Goal: Task Accomplishment & Management: Use online tool/utility

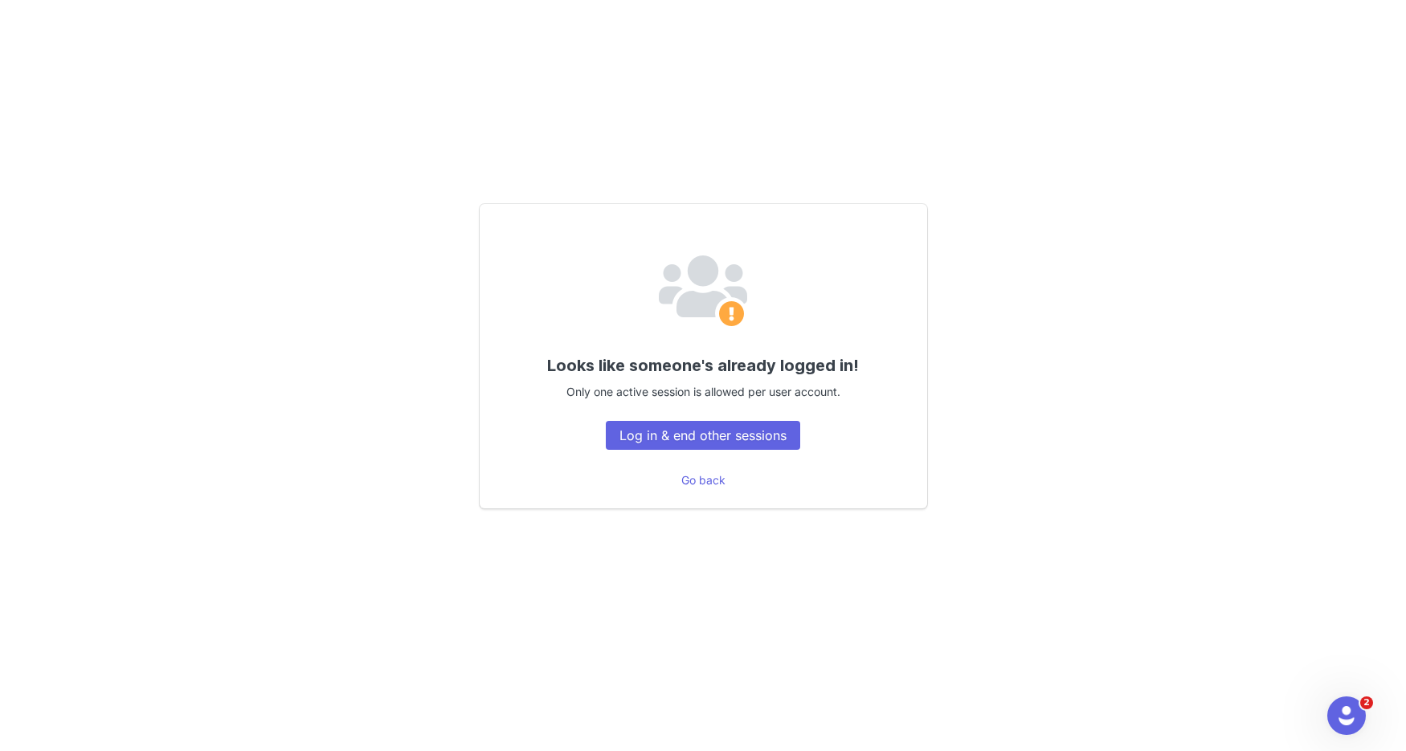
click at [1077, 241] on div "Looks like someone's already logged in! Only one active session is allowed per …" at bounding box center [703, 356] width 1126 height 420
click at [751, 431] on button "Log in & end other sessions" at bounding box center [703, 435] width 194 height 29
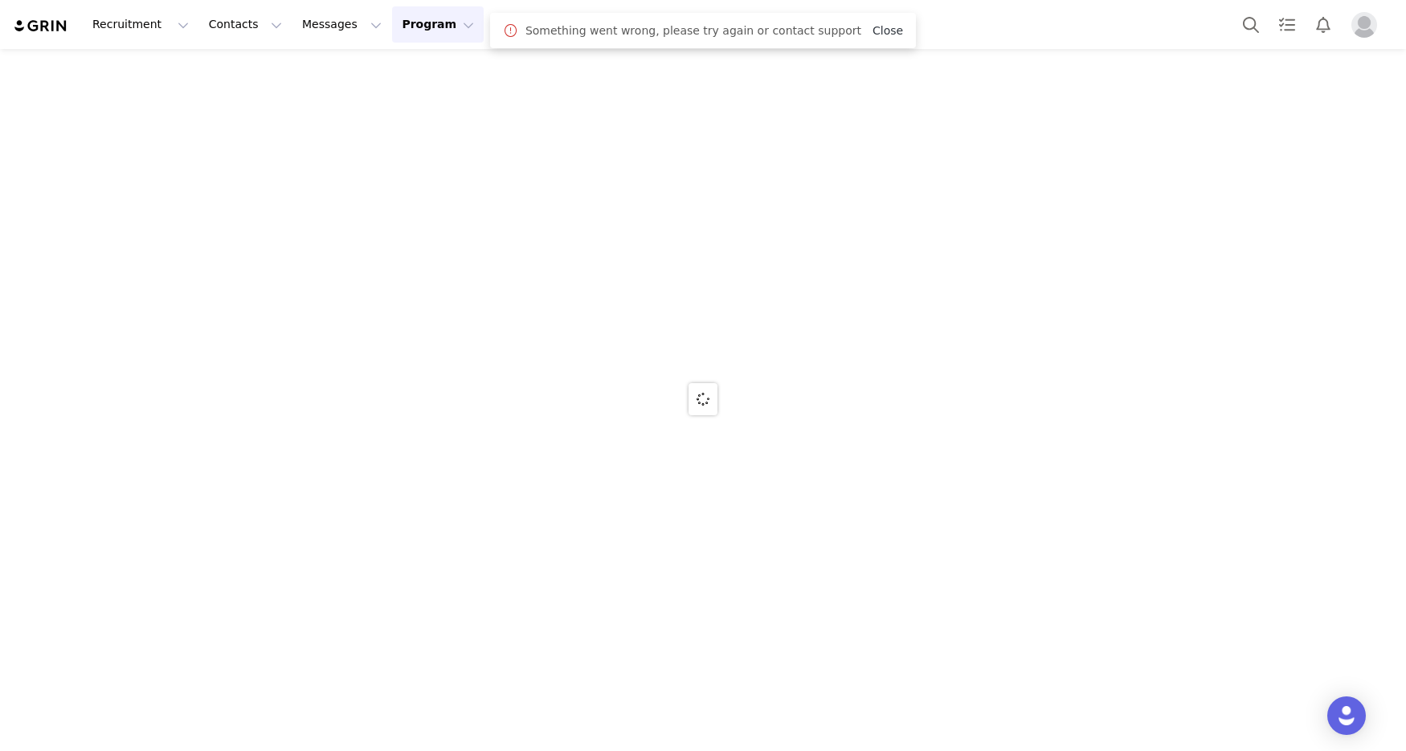
click at [873, 35] on link "Close" at bounding box center [888, 30] width 31 height 13
click at [222, 31] on button "Contacts Contacts" at bounding box center [245, 24] width 92 height 36
click at [235, 80] on div at bounding box center [703, 399] width 1406 height 700
click at [73, 29] on div "Recruitment Recruitment Creator Search Curated Lists Landing Pages Web Extensio…" at bounding box center [421, 24] width 816 height 36
click at [48, 31] on img at bounding box center [41, 25] width 56 height 15
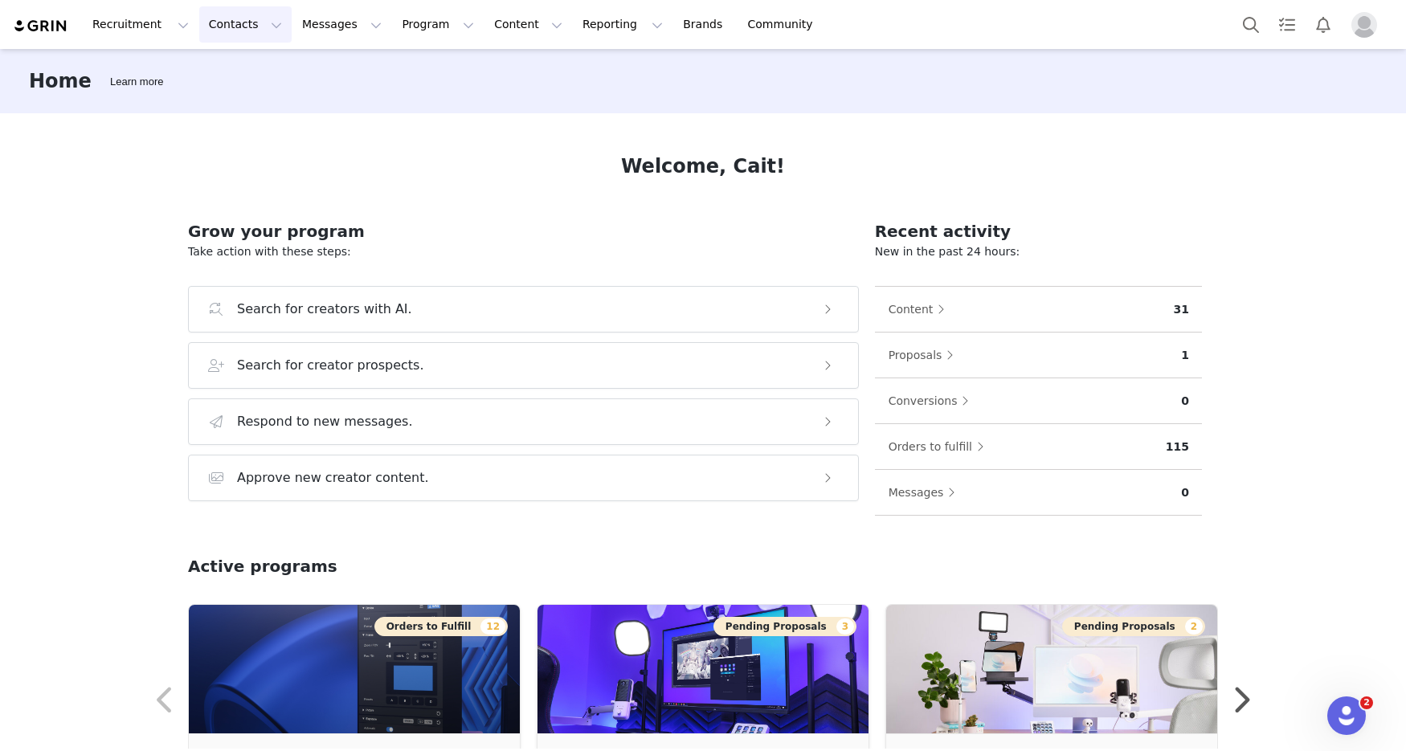
click at [242, 28] on button "Contacts Contacts" at bounding box center [245, 24] width 92 height 36
click at [247, 70] on div "Creators" at bounding box center [248, 71] width 108 height 17
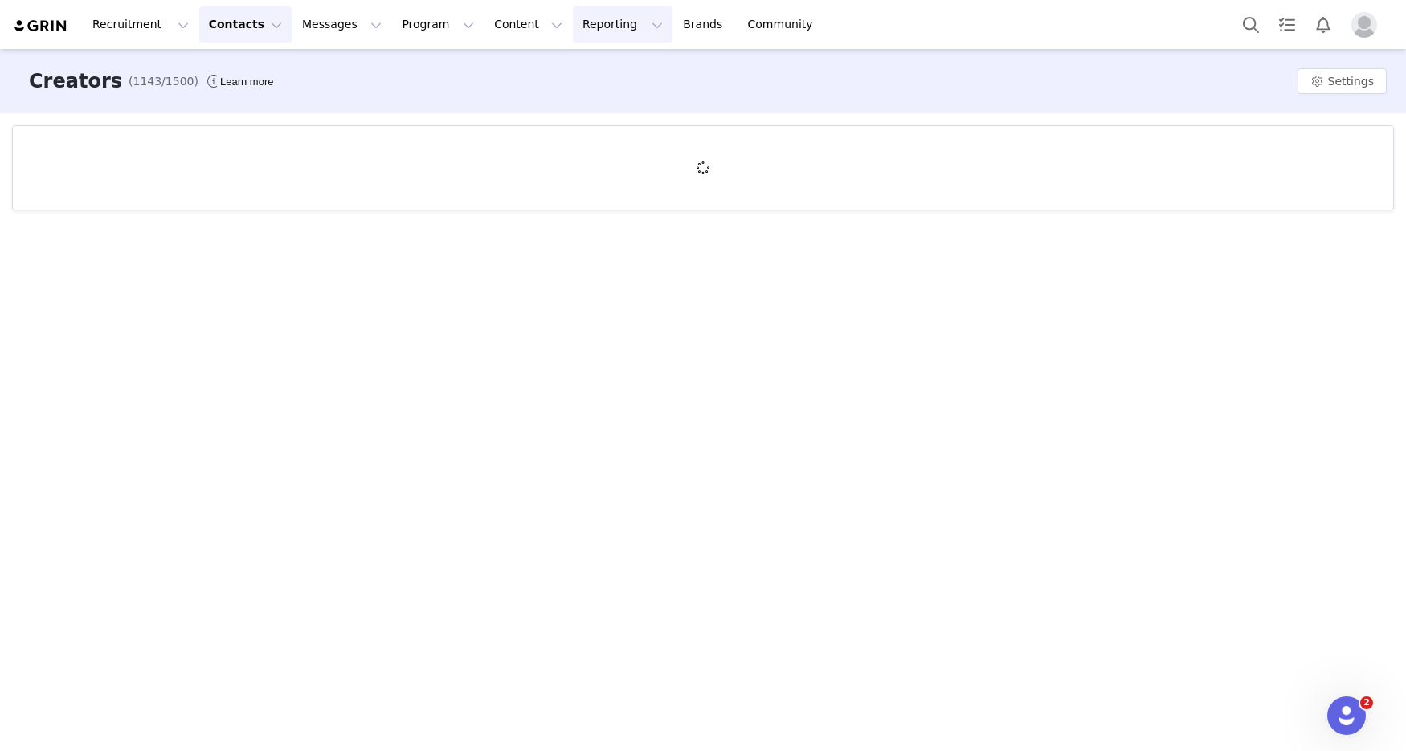
click at [573, 31] on button "Reporting Reporting" at bounding box center [623, 24] width 100 height 36
click at [484, 31] on button "Content Content" at bounding box center [528, 24] width 88 height 36
click at [483, 80] on link "Creator Content" at bounding box center [498, 71] width 127 height 30
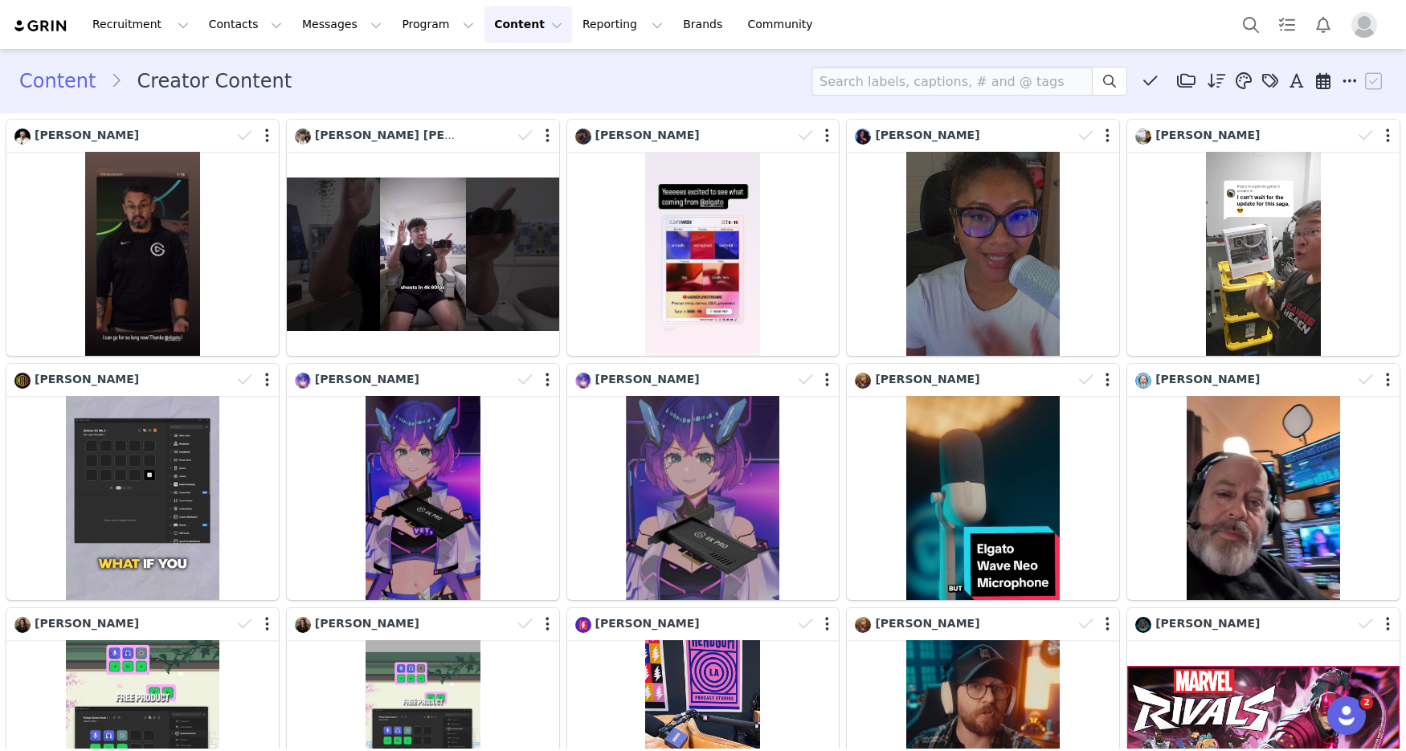
click at [495, 20] on button "Content Content" at bounding box center [528, 24] width 88 height 36
click at [574, 18] on button "Reporting Reporting" at bounding box center [623, 24] width 100 height 36
click at [392, 27] on button "Program Program" at bounding box center [438, 24] width 92 height 36
click at [407, 76] on p "Activations" at bounding box center [397, 71] width 62 height 17
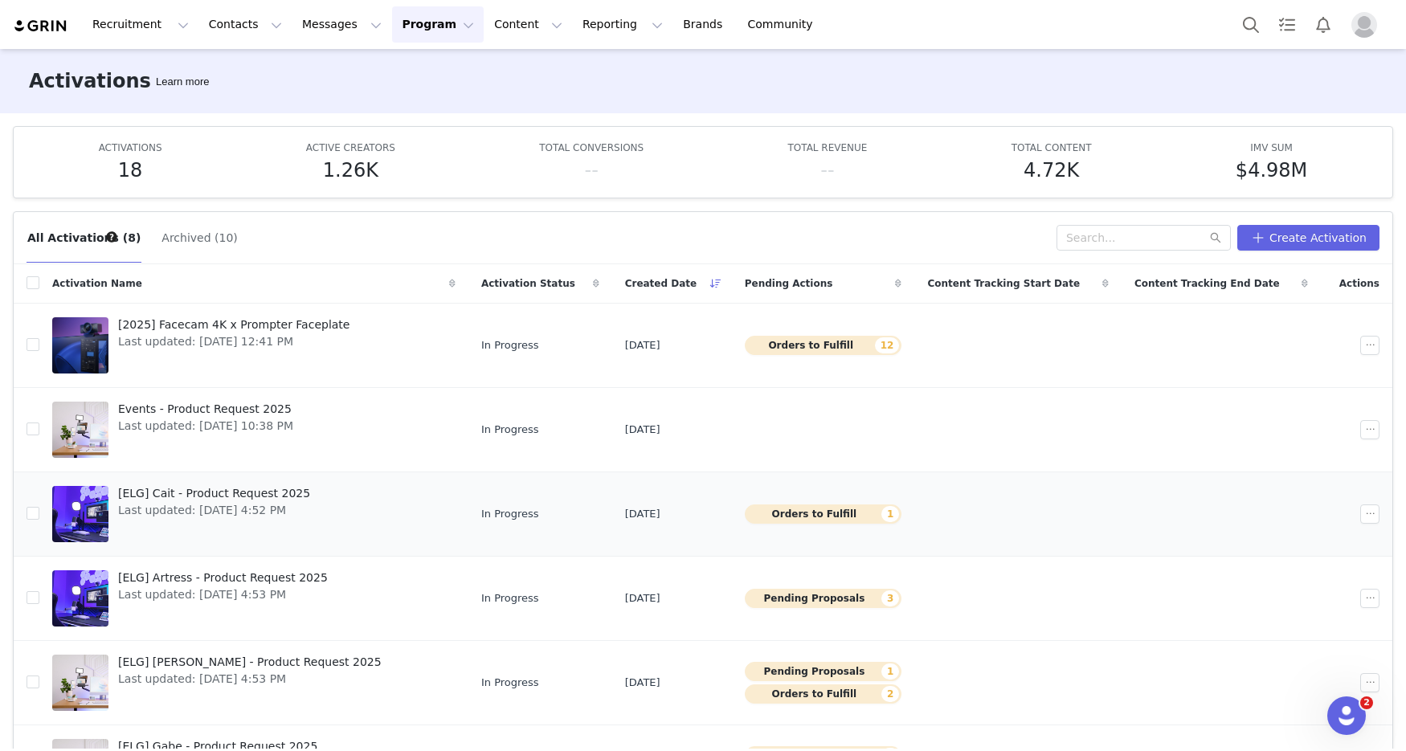
click at [320, 509] on link "[ELG] Cait - Product Request 2025 Last updated: Aug 14, 2025 4:52 PM" at bounding box center [253, 514] width 403 height 64
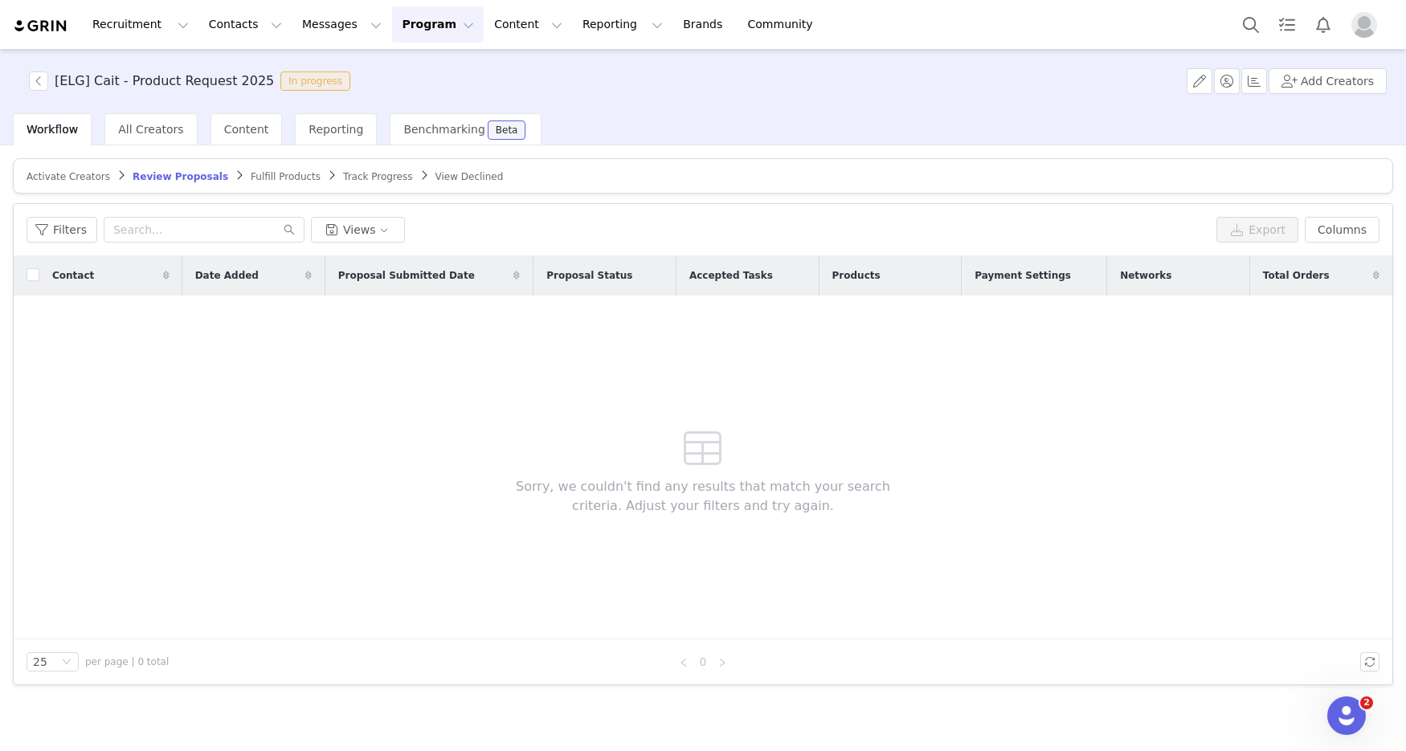
click at [251, 175] on span "Fulfill Products" at bounding box center [286, 176] width 70 height 11
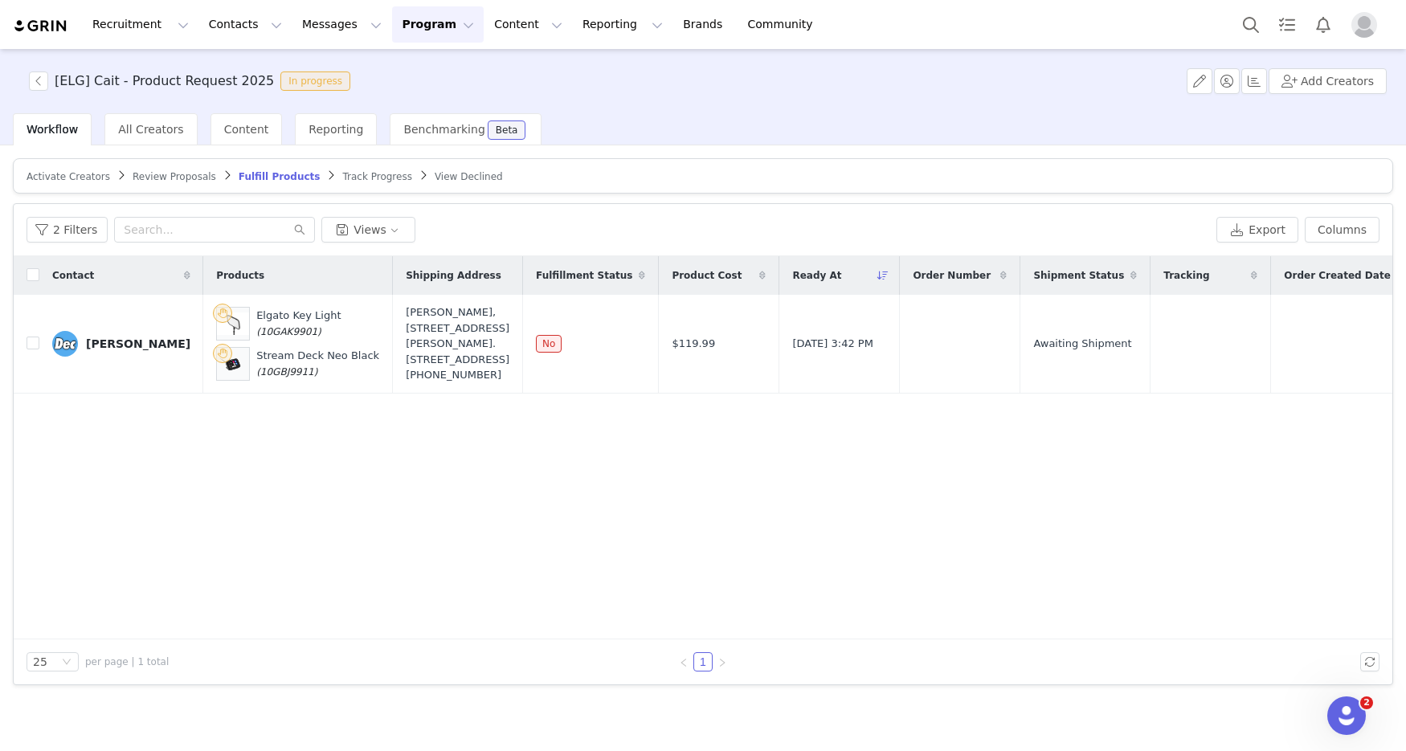
click at [161, 176] on span "Review Proposals" at bounding box center [175, 176] width 84 height 11
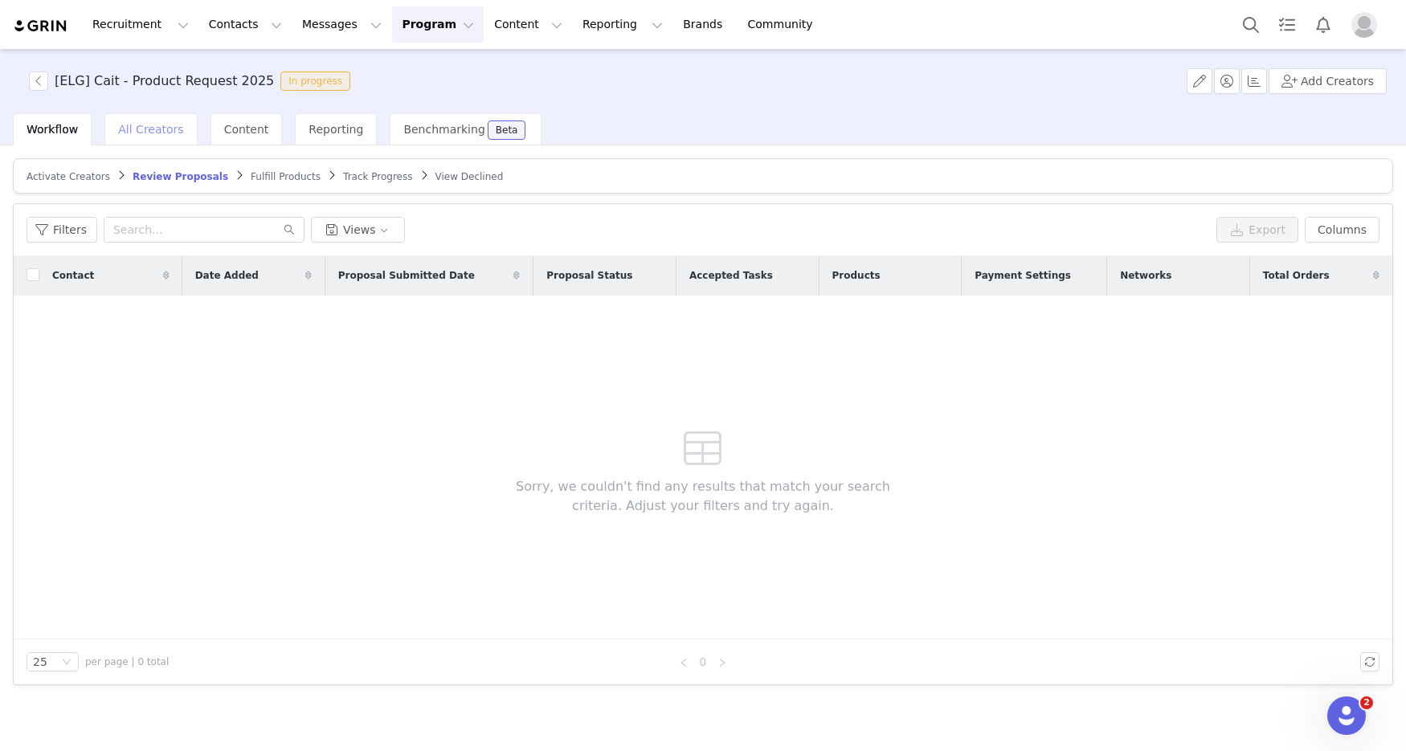
click at [153, 130] on span "All Creators" at bounding box center [150, 129] width 65 height 13
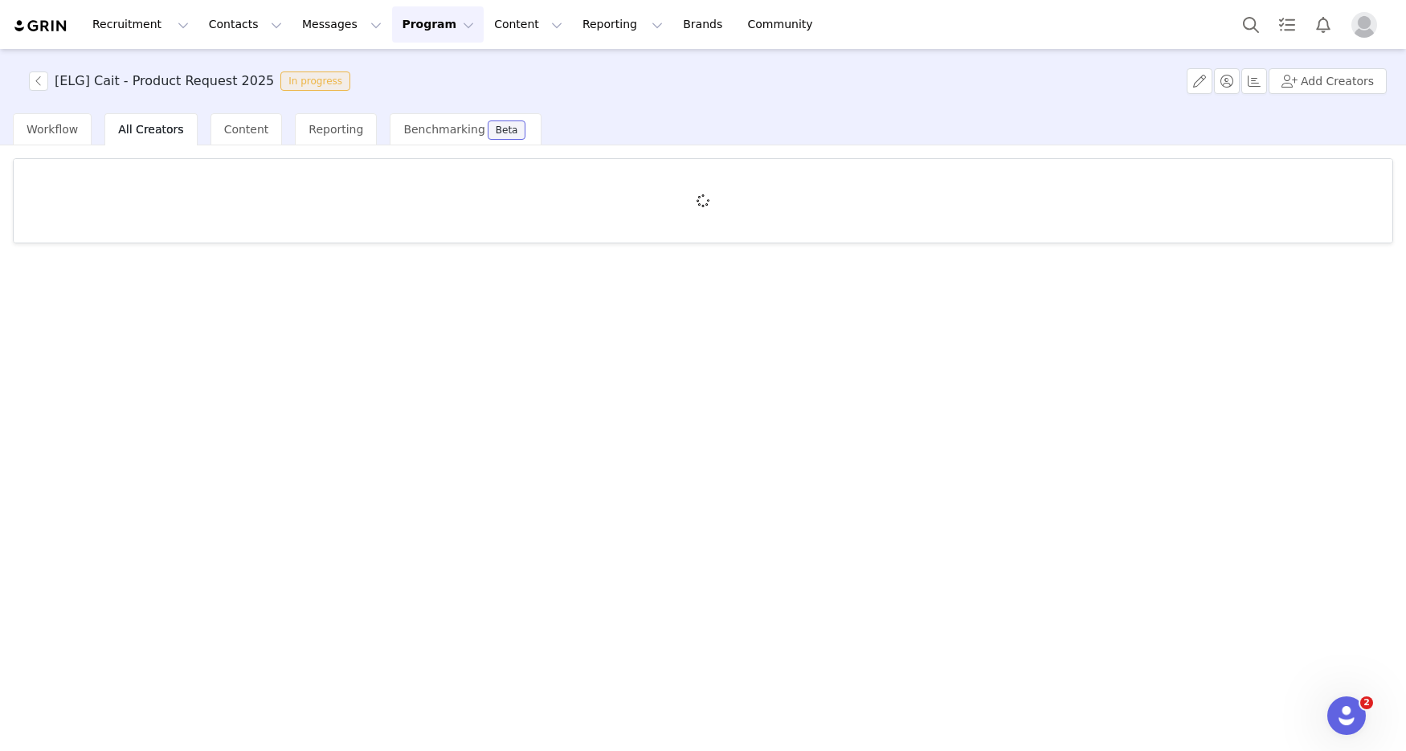
click at [165, 185] on div at bounding box center [703, 201] width 1379 height 84
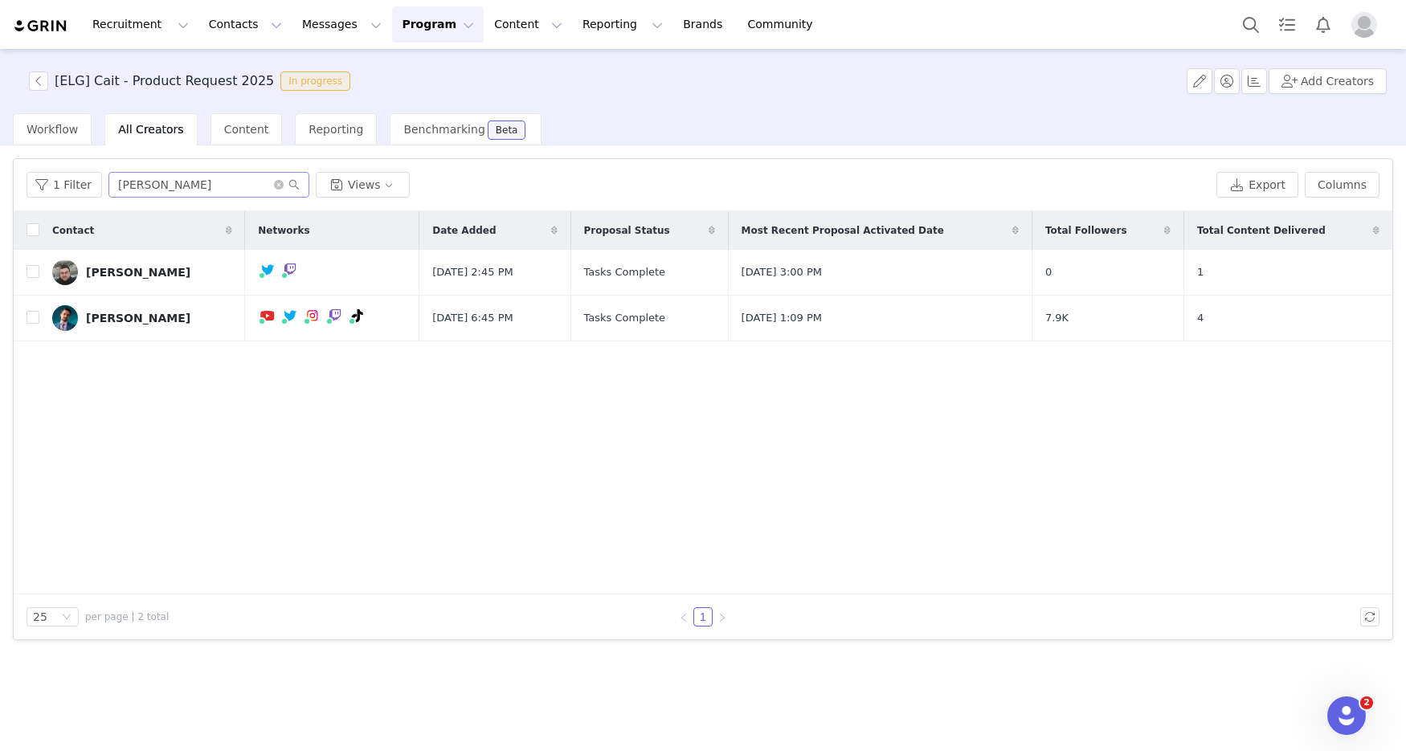
type input "jeffer"
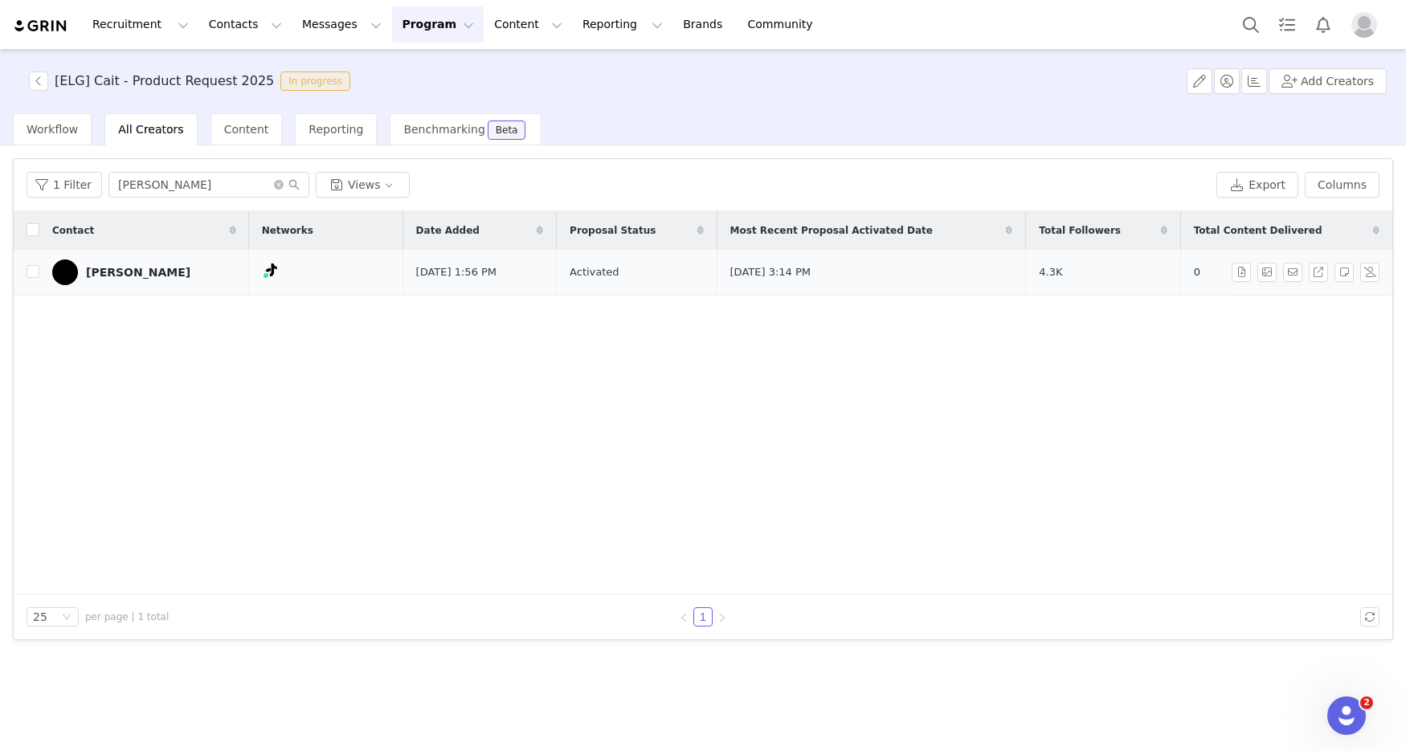
click at [160, 276] on div "Jefferson Gabriel" at bounding box center [138, 272] width 104 height 13
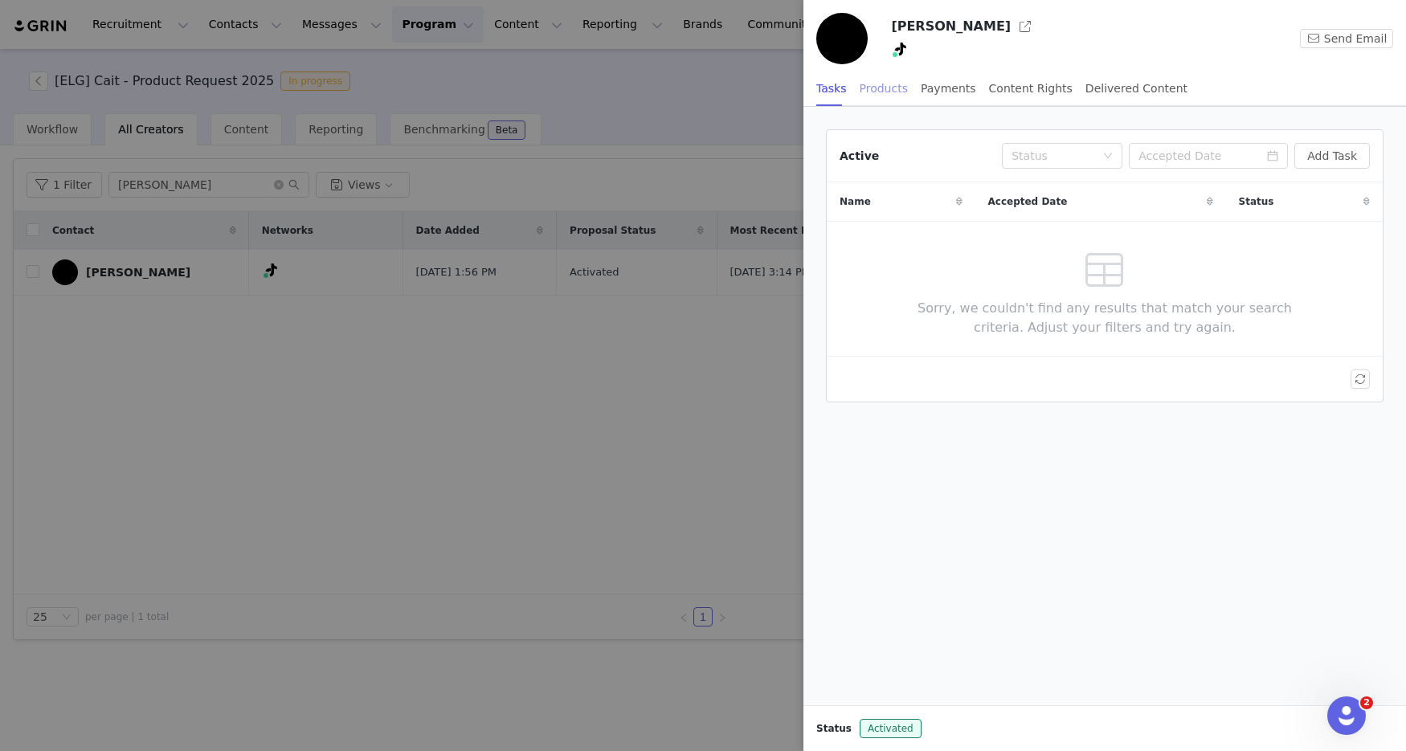
click at [881, 91] on div "Products" at bounding box center [884, 89] width 48 height 36
click at [1319, 150] on button "Add Order" at bounding box center [1328, 156] width 83 height 26
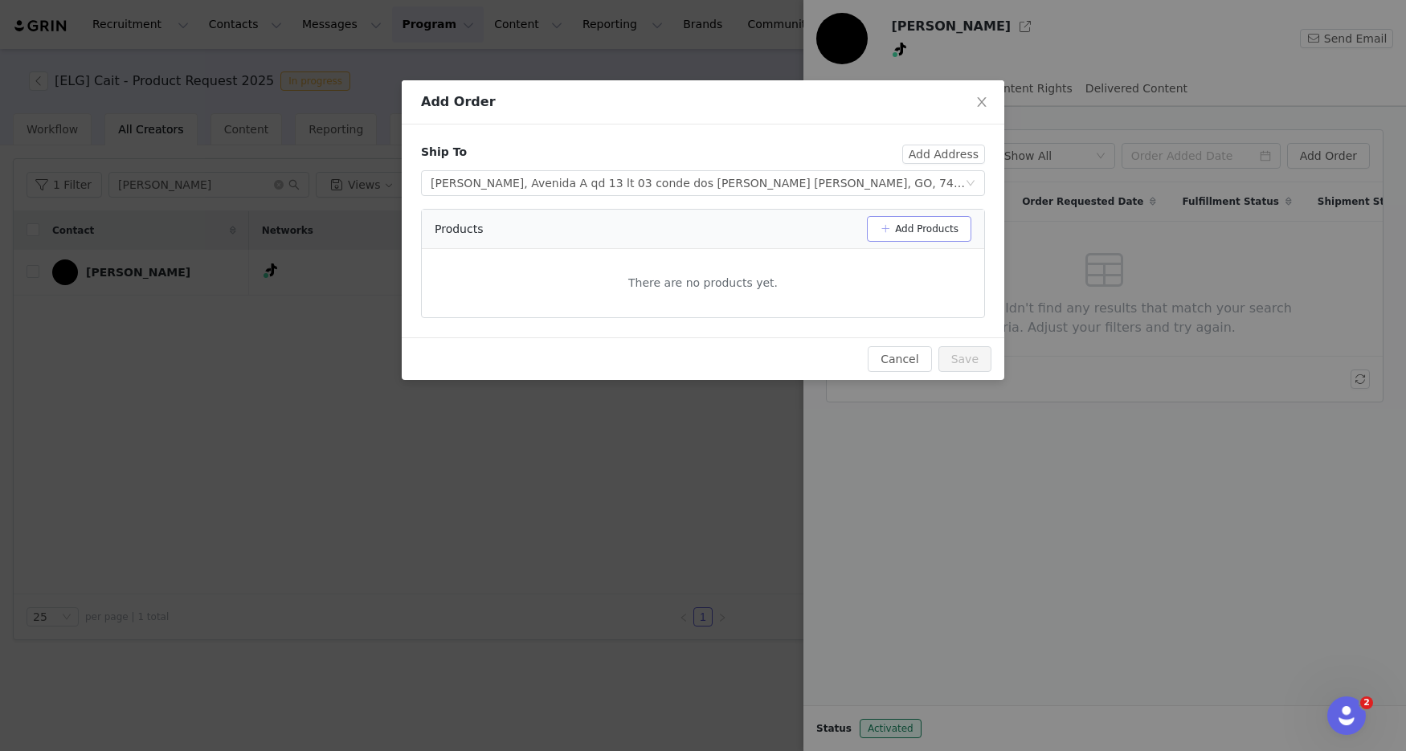
click at [933, 235] on button "Add Products" at bounding box center [919, 229] width 104 height 26
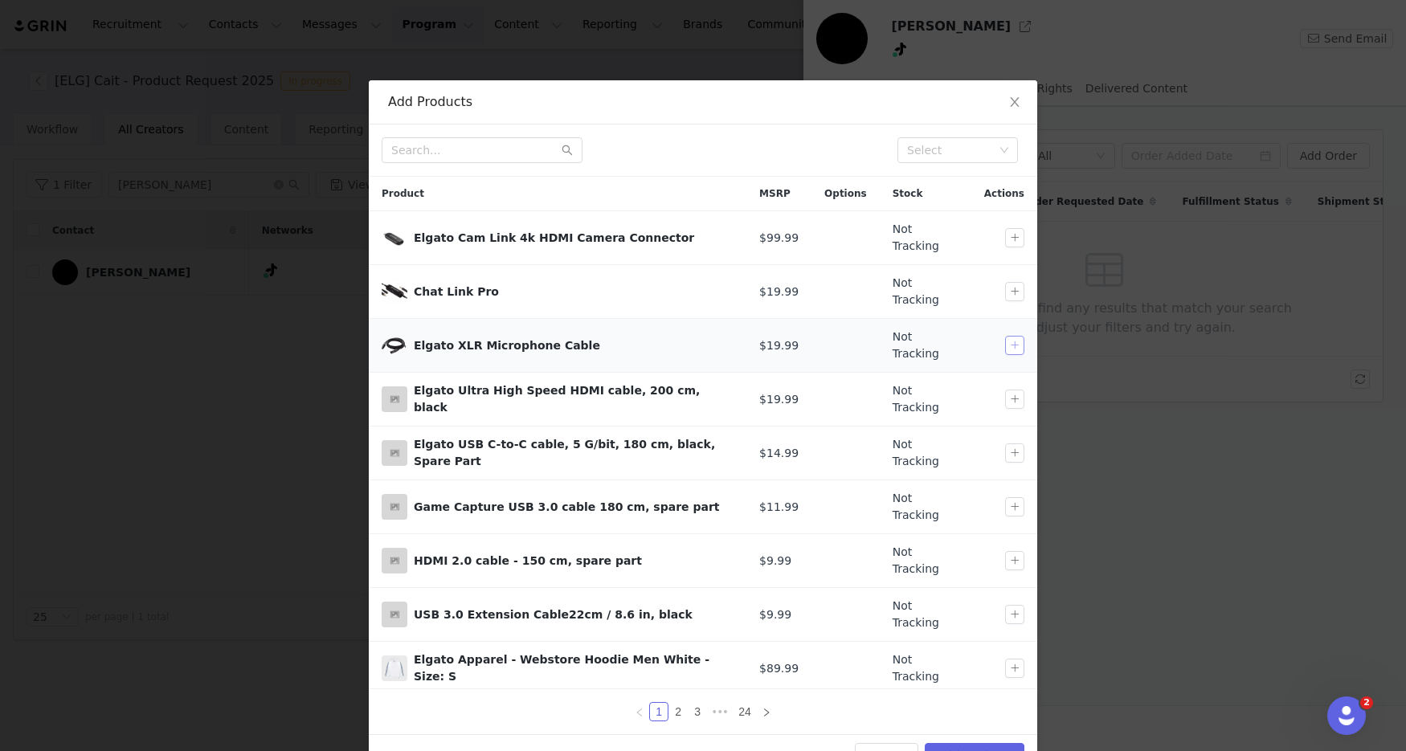
click at [1008, 336] on button "button" at bounding box center [1014, 345] width 19 height 19
drag, startPoint x: 475, startPoint y: 145, endPoint x: 462, endPoint y: 145, distance: 12.9
click at [475, 145] on input "text" at bounding box center [482, 150] width 201 height 26
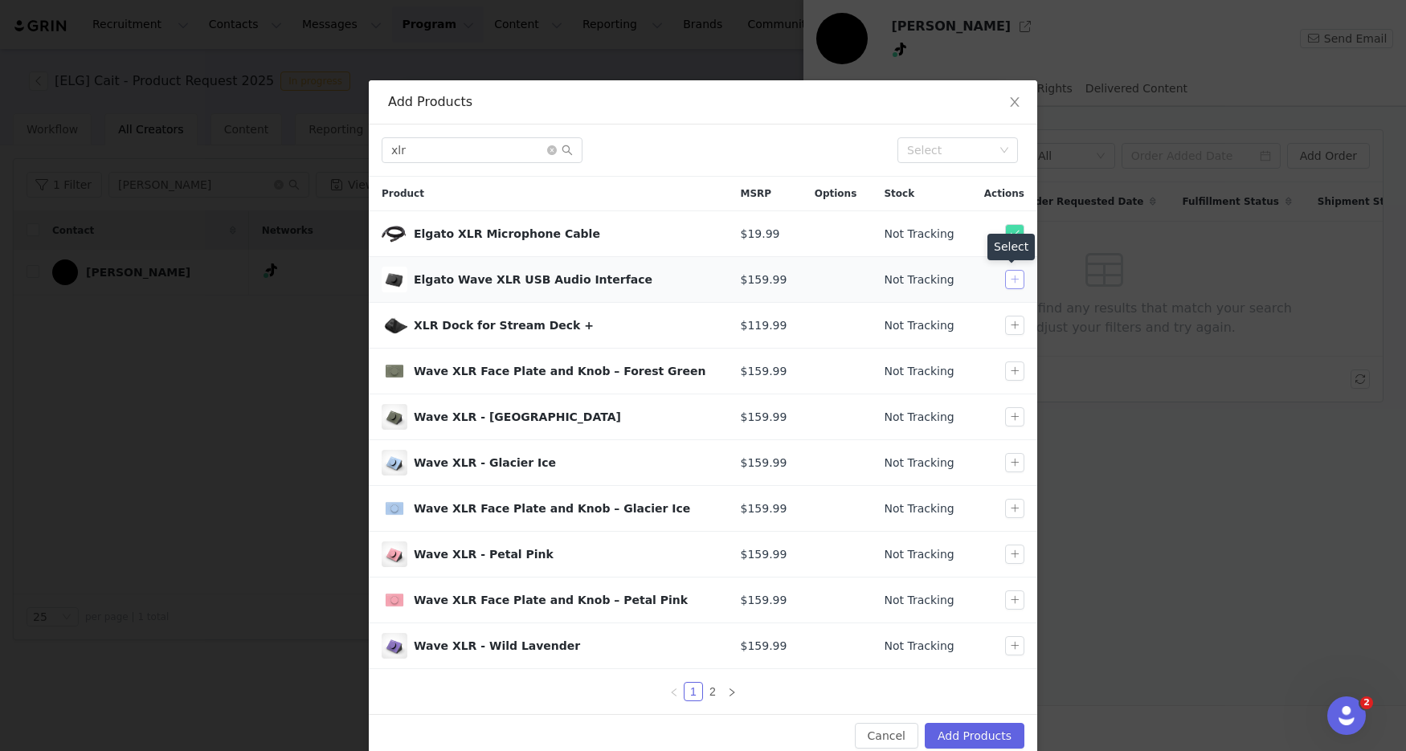
click at [1007, 284] on button "button" at bounding box center [1014, 279] width 19 height 19
drag, startPoint x: 472, startPoint y: 145, endPoint x: 327, endPoint y: 144, distance: 144.6
click at [329, 144] on div "Add Products xlr Select Product MSRP Options Stock Actions Elgato XLR Microphon…" at bounding box center [703, 375] width 1406 height 751
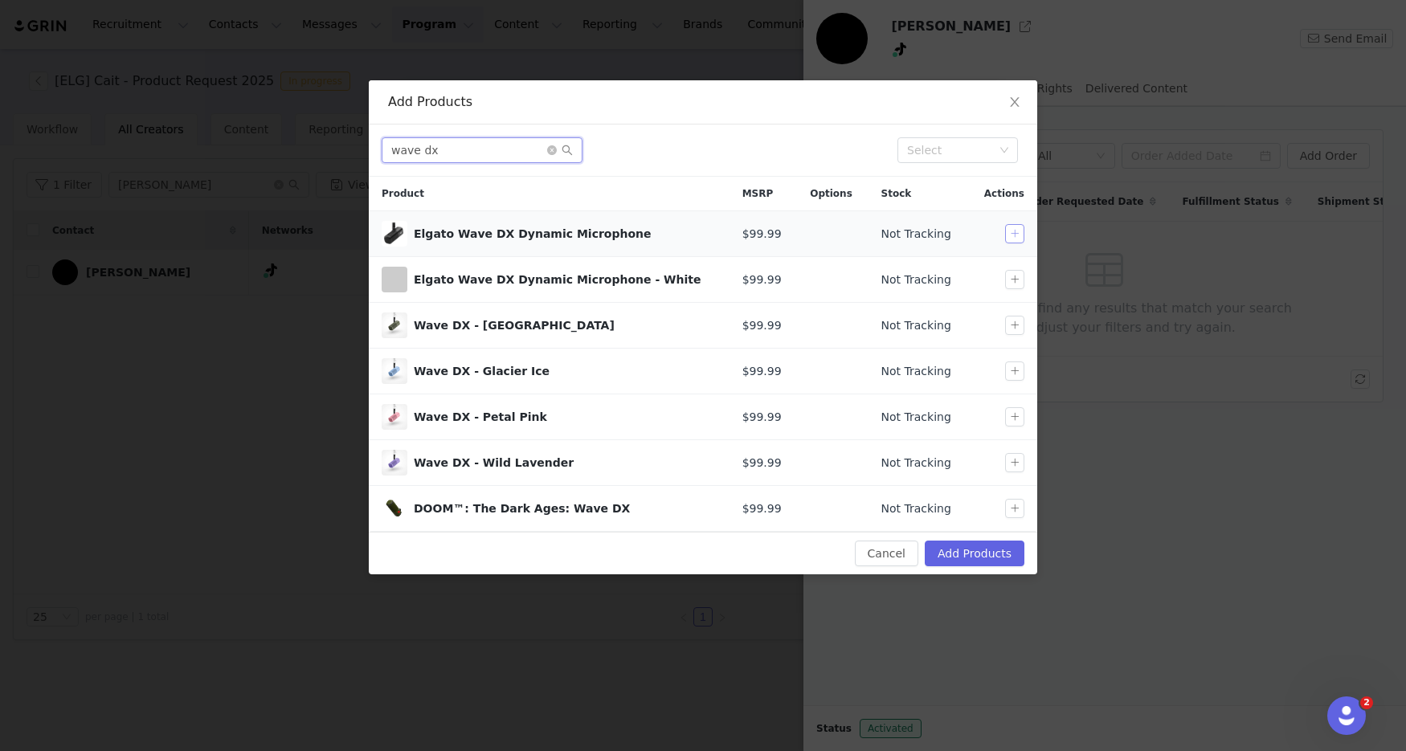
type input "wave dx"
click at [1016, 237] on button "button" at bounding box center [1014, 233] width 19 height 19
click at [995, 554] on button "Add Products" at bounding box center [975, 554] width 100 height 26
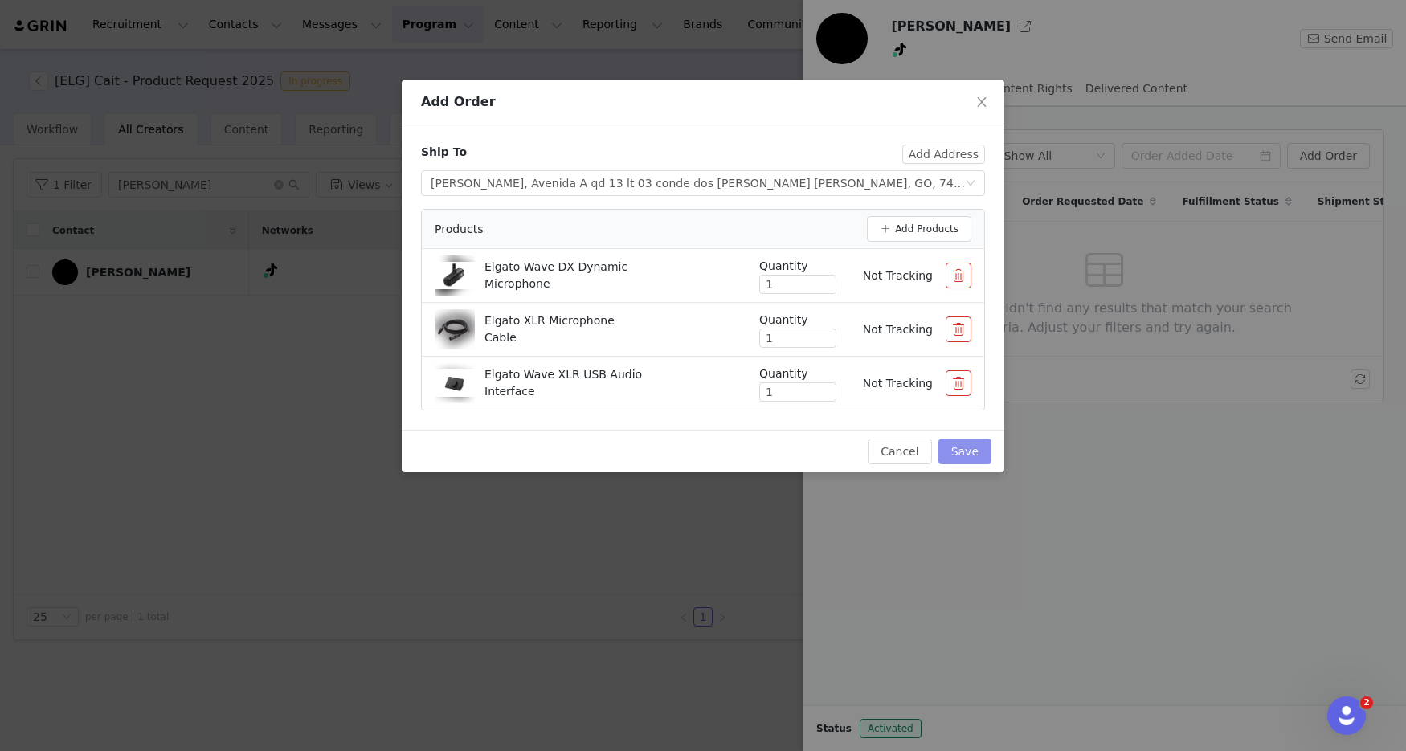
click at [970, 453] on button "Save" at bounding box center [964, 452] width 53 height 26
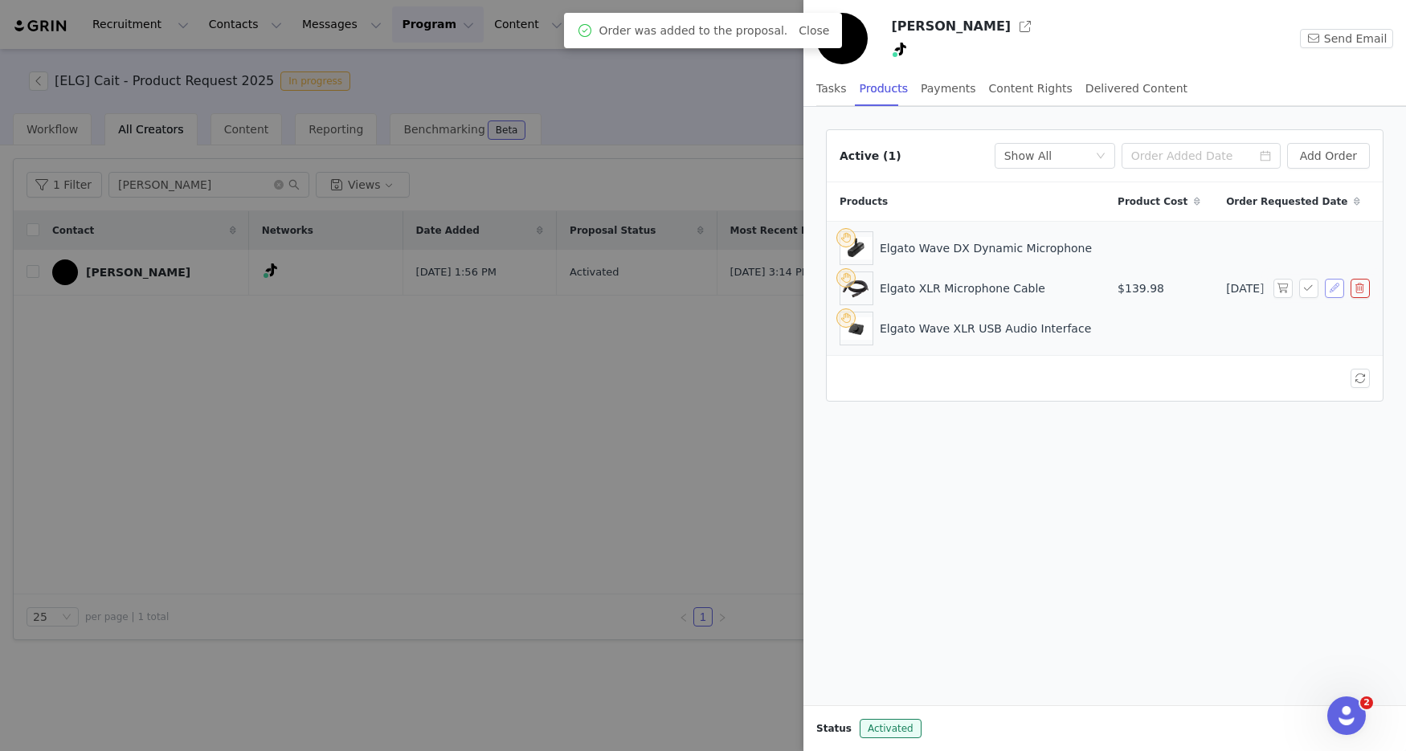
click at [1335, 291] on button "button" at bounding box center [1334, 288] width 19 height 19
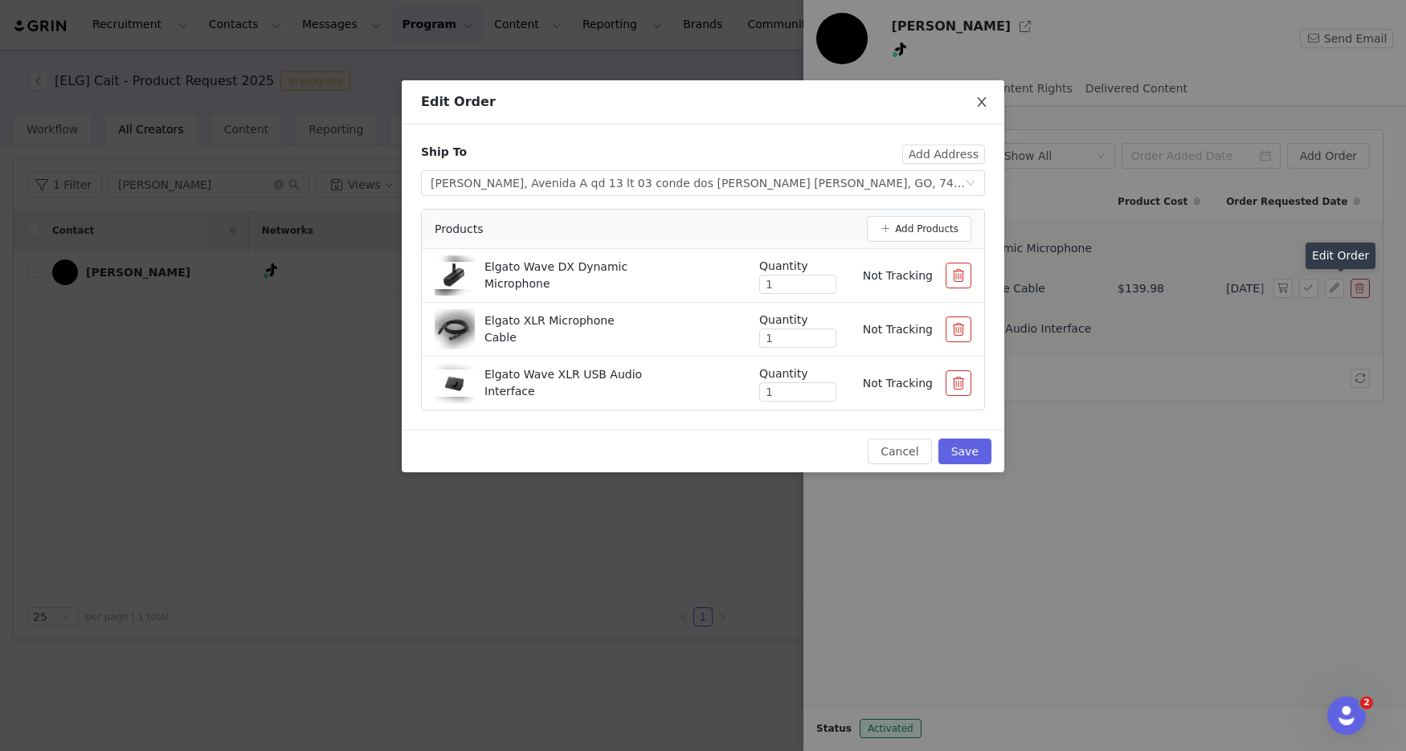
click at [987, 104] on icon "icon: close" at bounding box center [981, 102] width 13 height 13
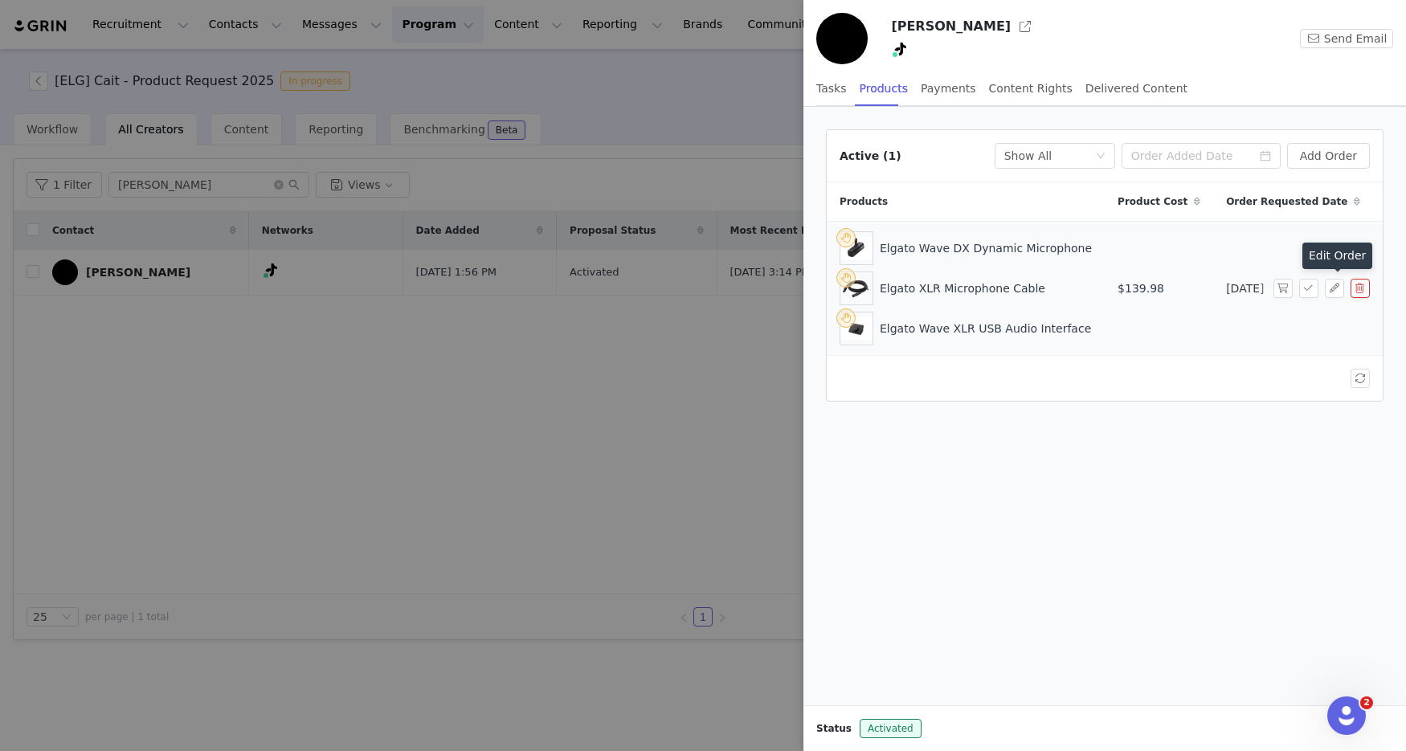
click at [779, 513] on div at bounding box center [703, 375] width 1406 height 751
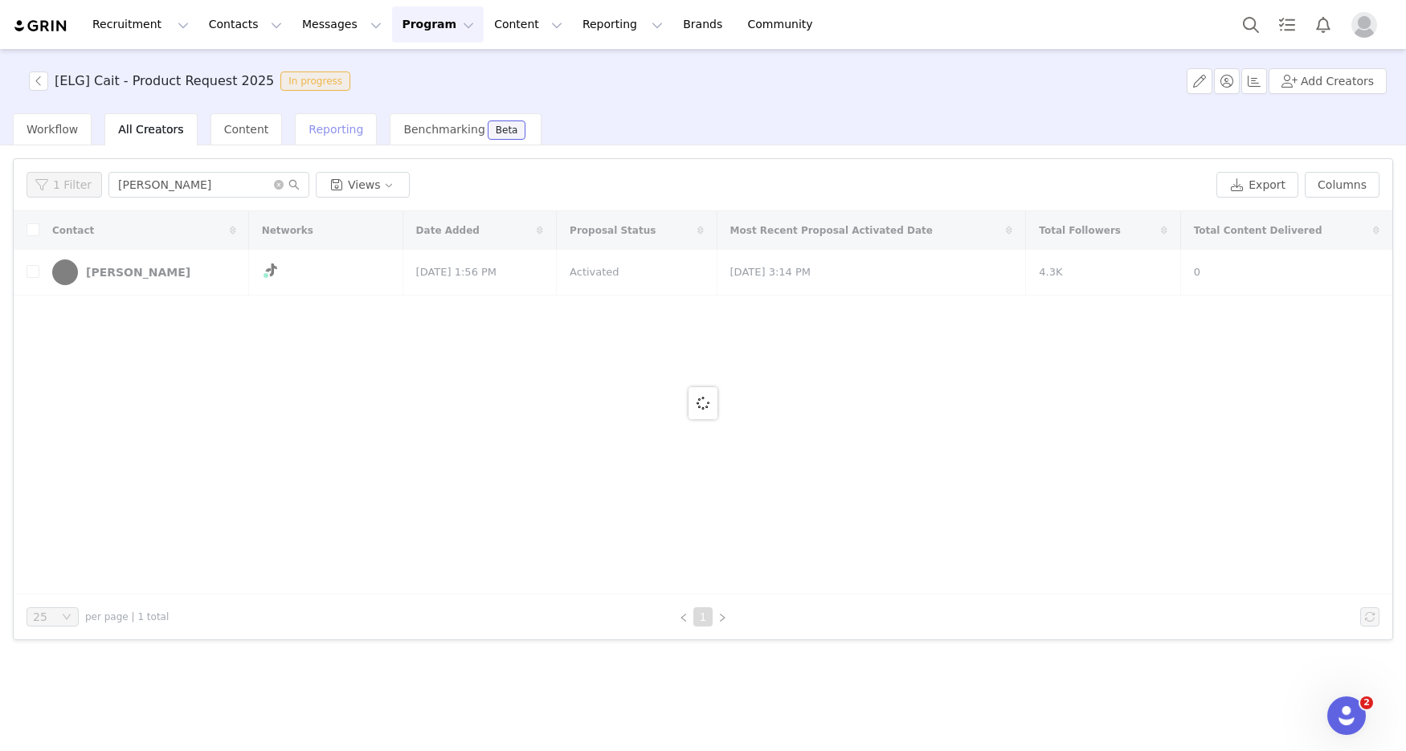
click at [326, 124] on span "Reporting" at bounding box center [336, 129] width 55 height 13
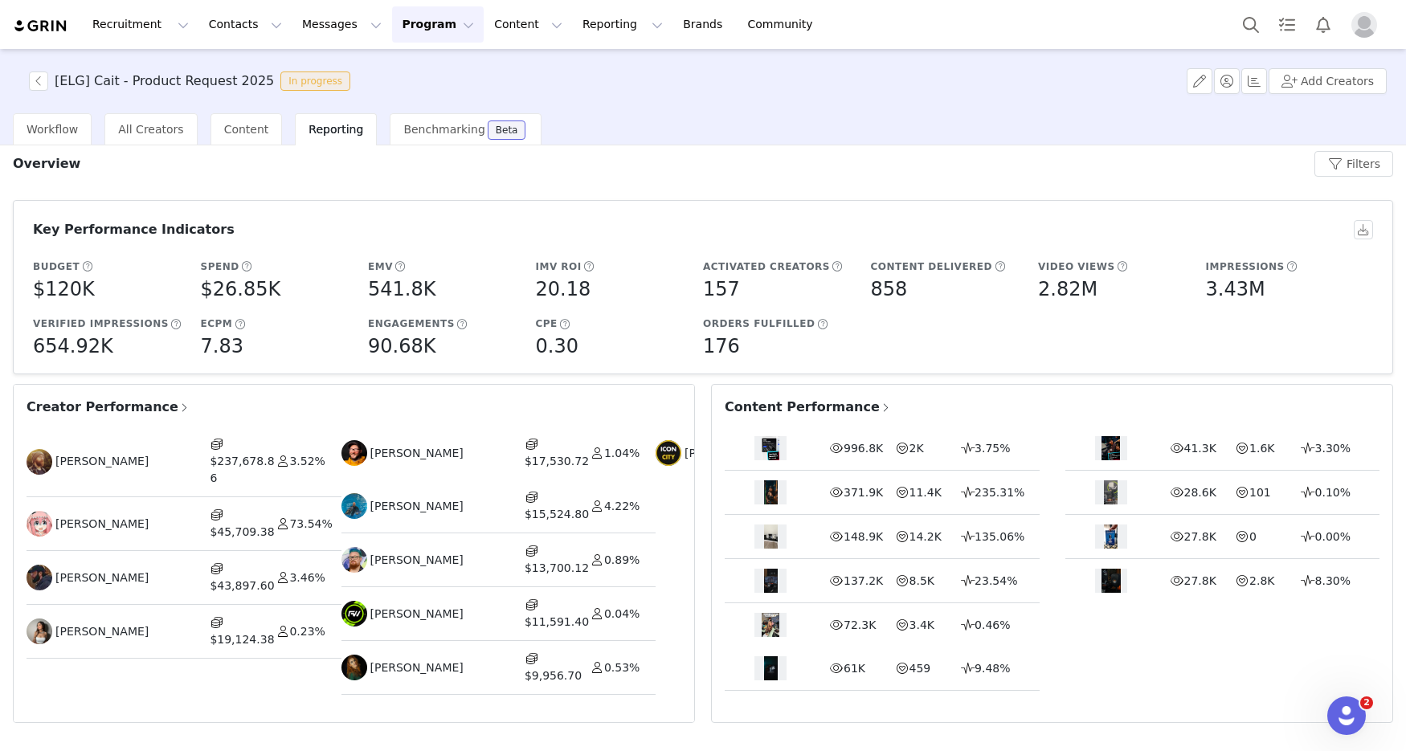
scroll to position [15, 0]
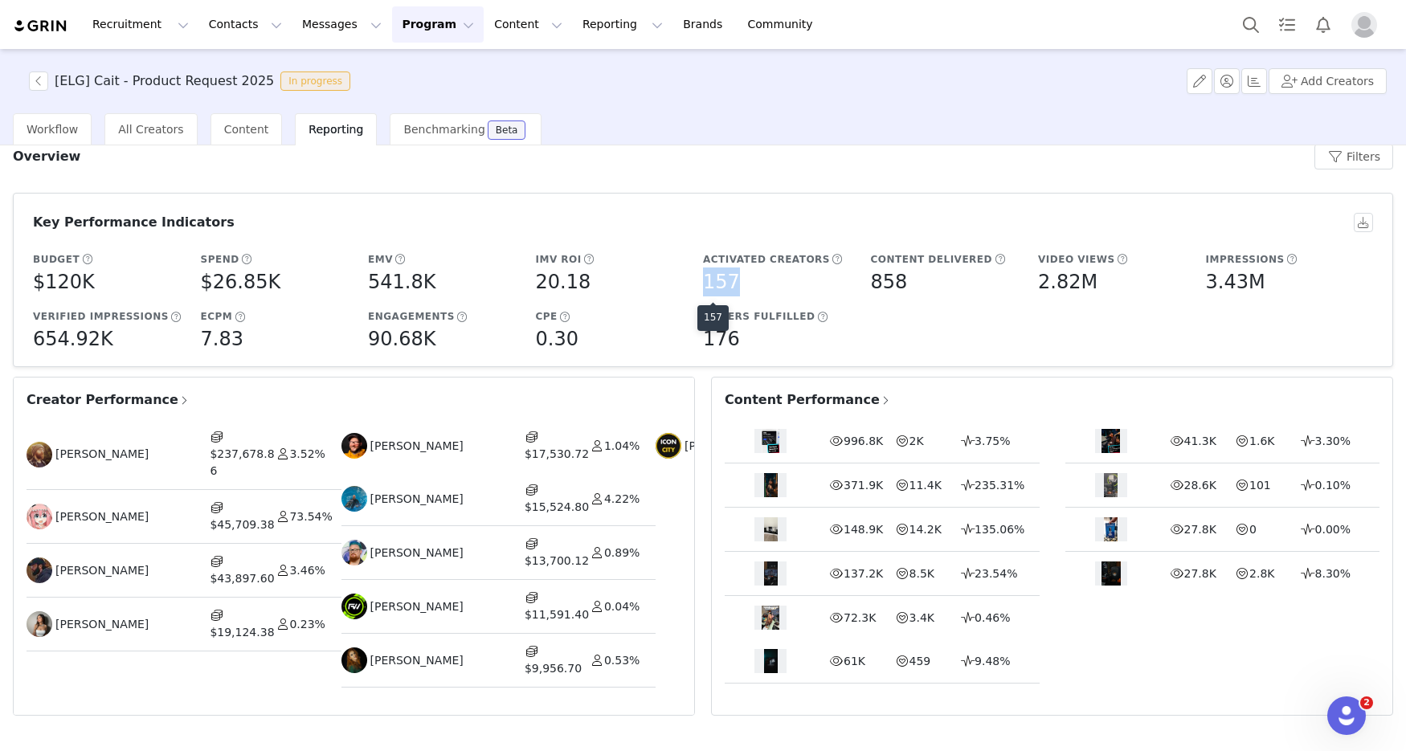
drag, startPoint x: 697, startPoint y: 281, endPoint x: 746, endPoint y: 287, distance: 50.1
click at [748, 287] on div "157" at bounding box center [783, 282] width 160 height 29
click at [348, 170] on div "Key Performance Indicators Budget $120K Spend $26.85K EMV 541.8K IMV ROI 20.18 …" at bounding box center [703, 453] width 1396 height 566
click at [33, 79] on button "button" at bounding box center [38, 81] width 19 height 19
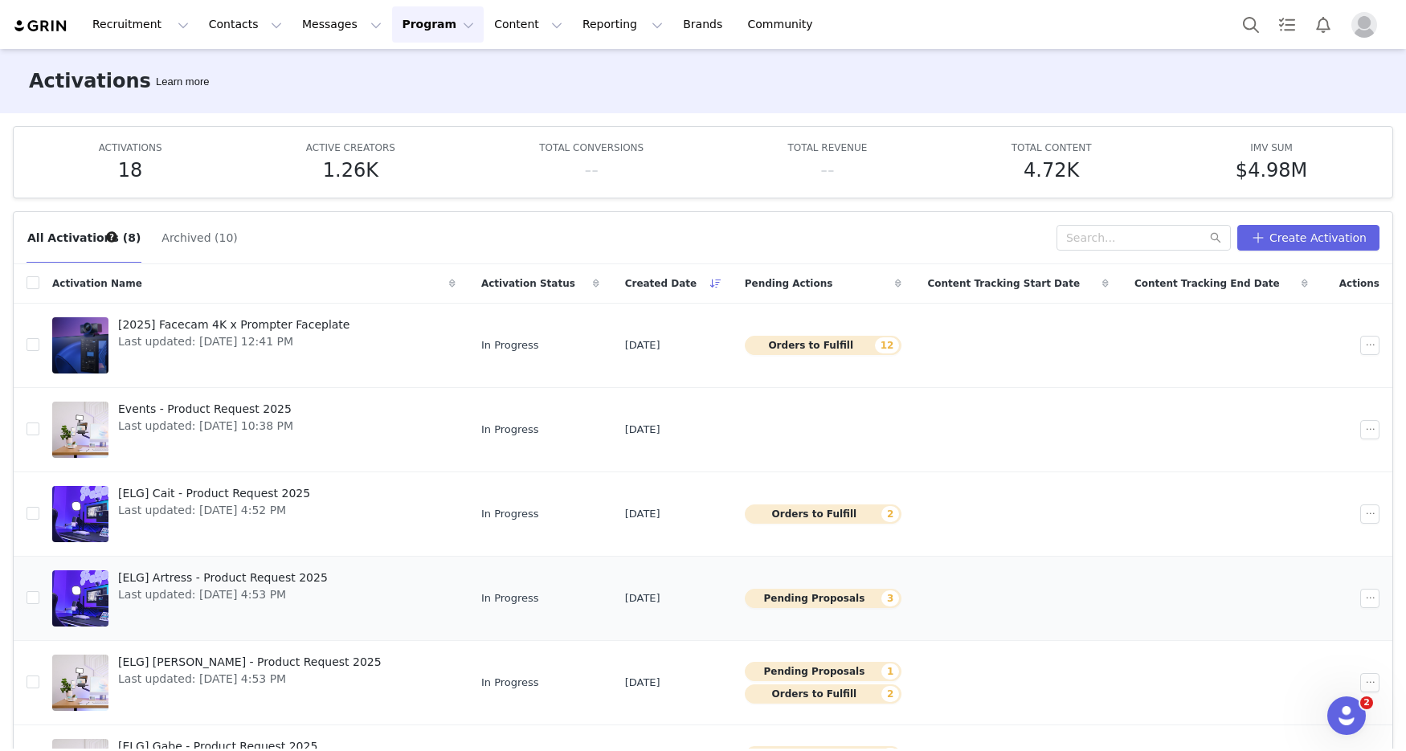
click at [326, 588] on link "[ELG] Artress - Product Request 2025 Last updated: Aug 14, 2025 4:53 PM" at bounding box center [253, 598] width 403 height 64
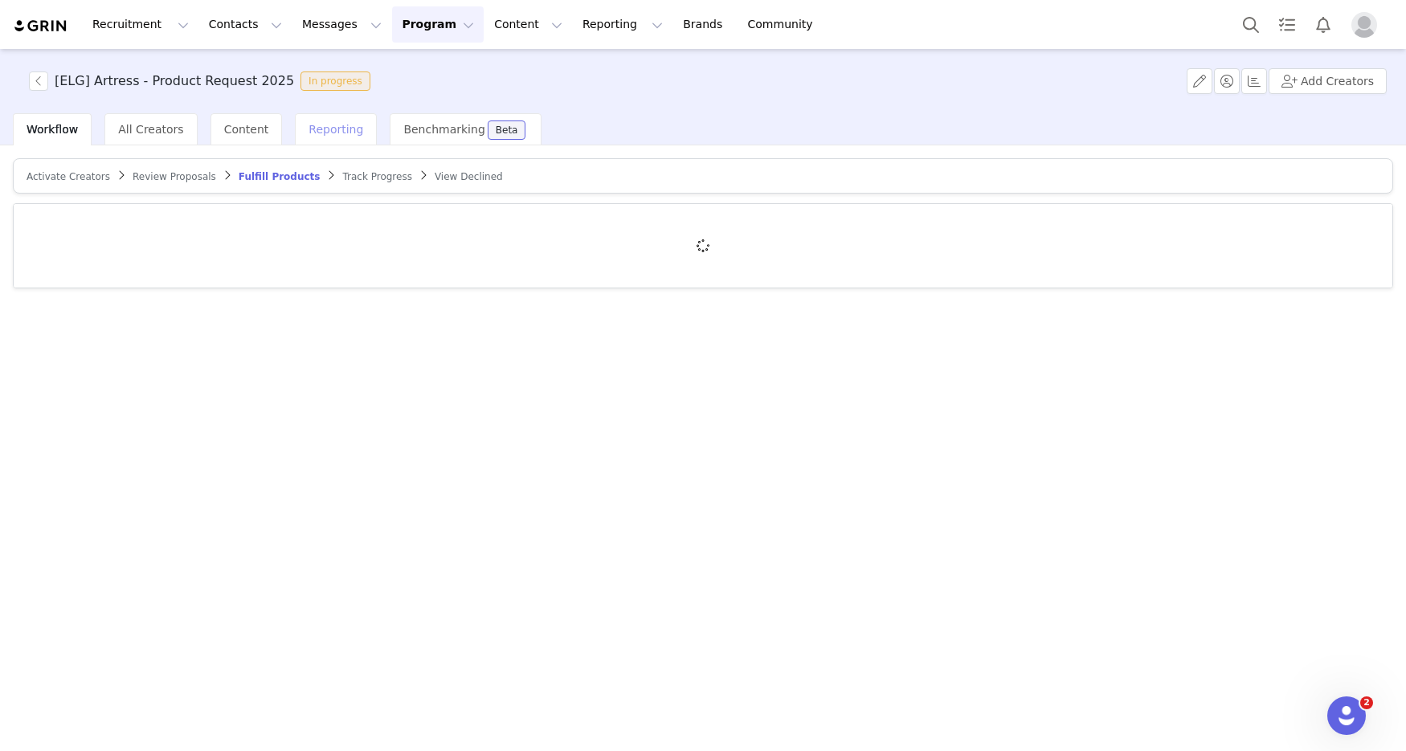
click at [344, 137] on div "Reporting" at bounding box center [336, 129] width 82 height 32
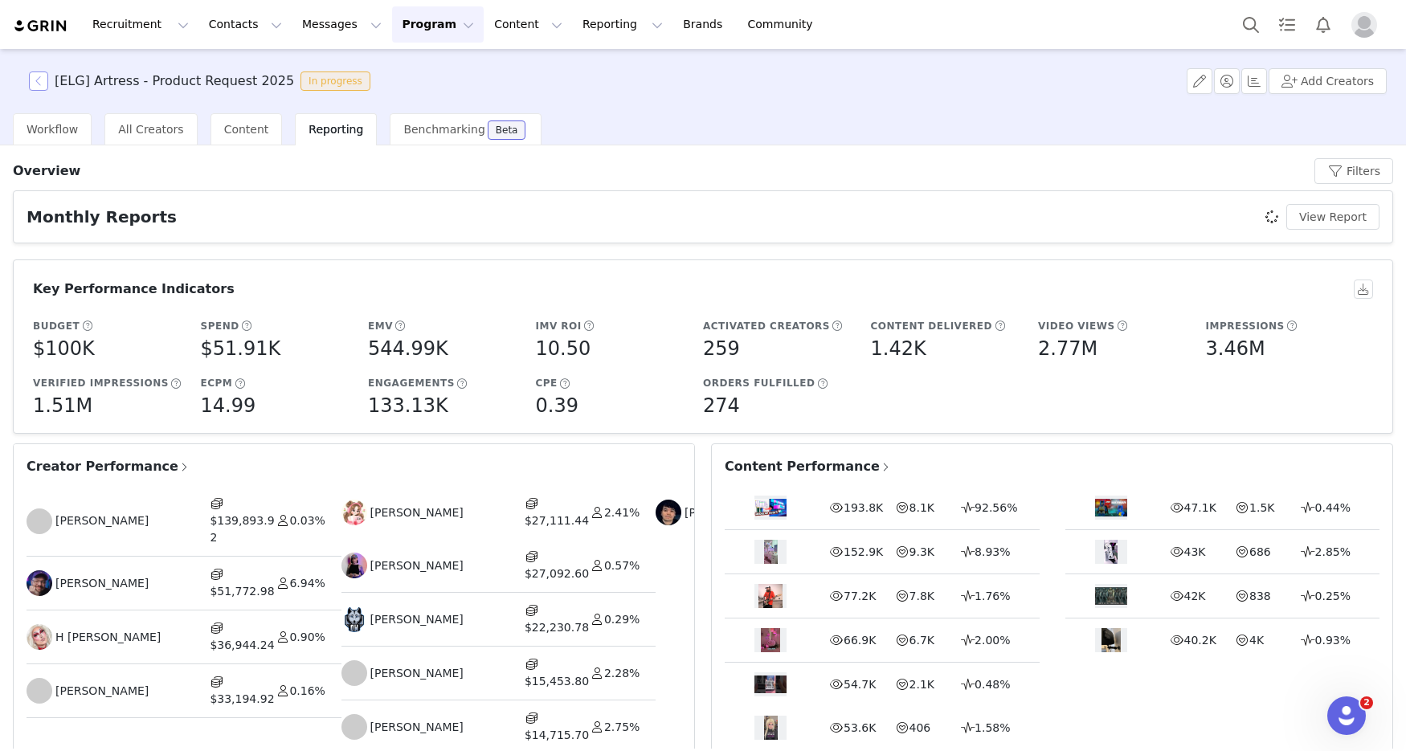
click at [41, 81] on button "button" at bounding box center [38, 81] width 19 height 19
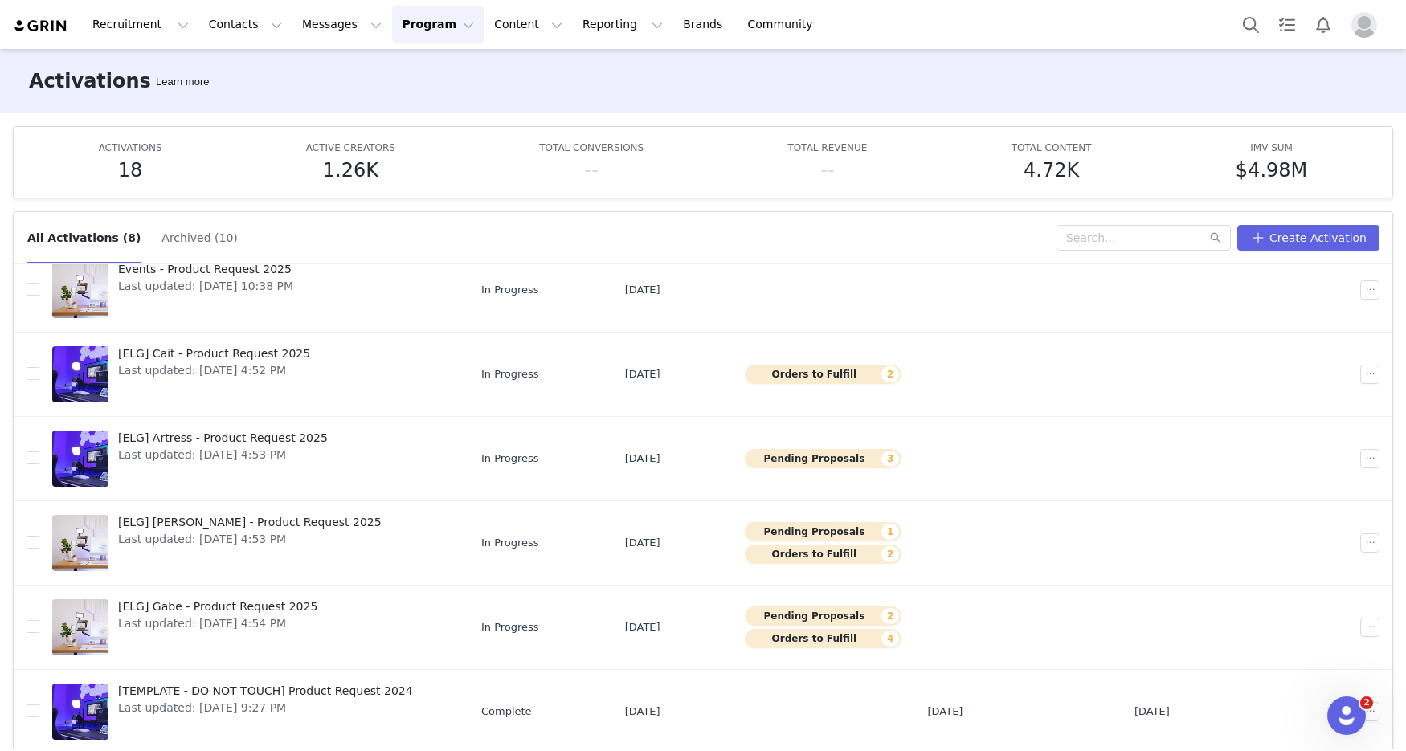
scroll to position [203, 0]
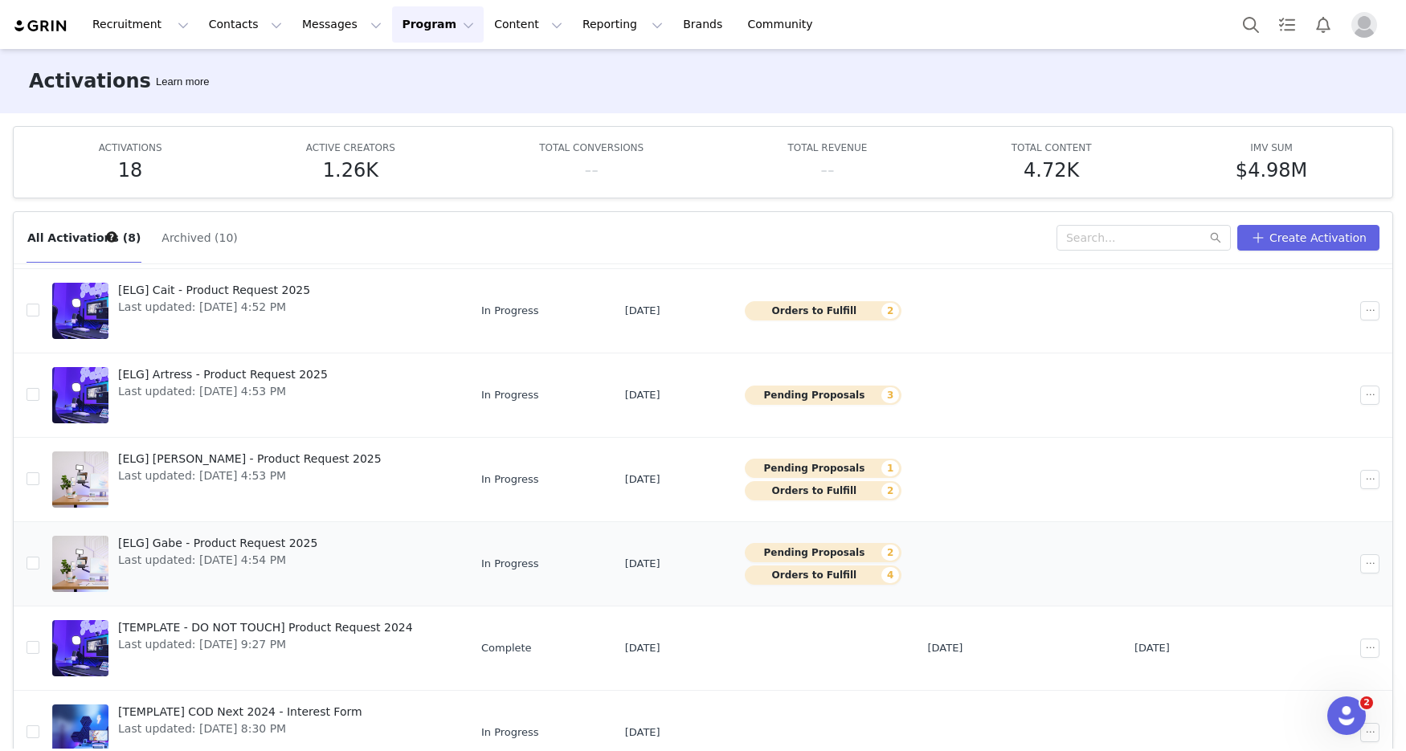
click at [274, 552] on span "Last updated: Aug 14, 2025 4:54 PM" at bounding box center [217, 560] width 199 height 17
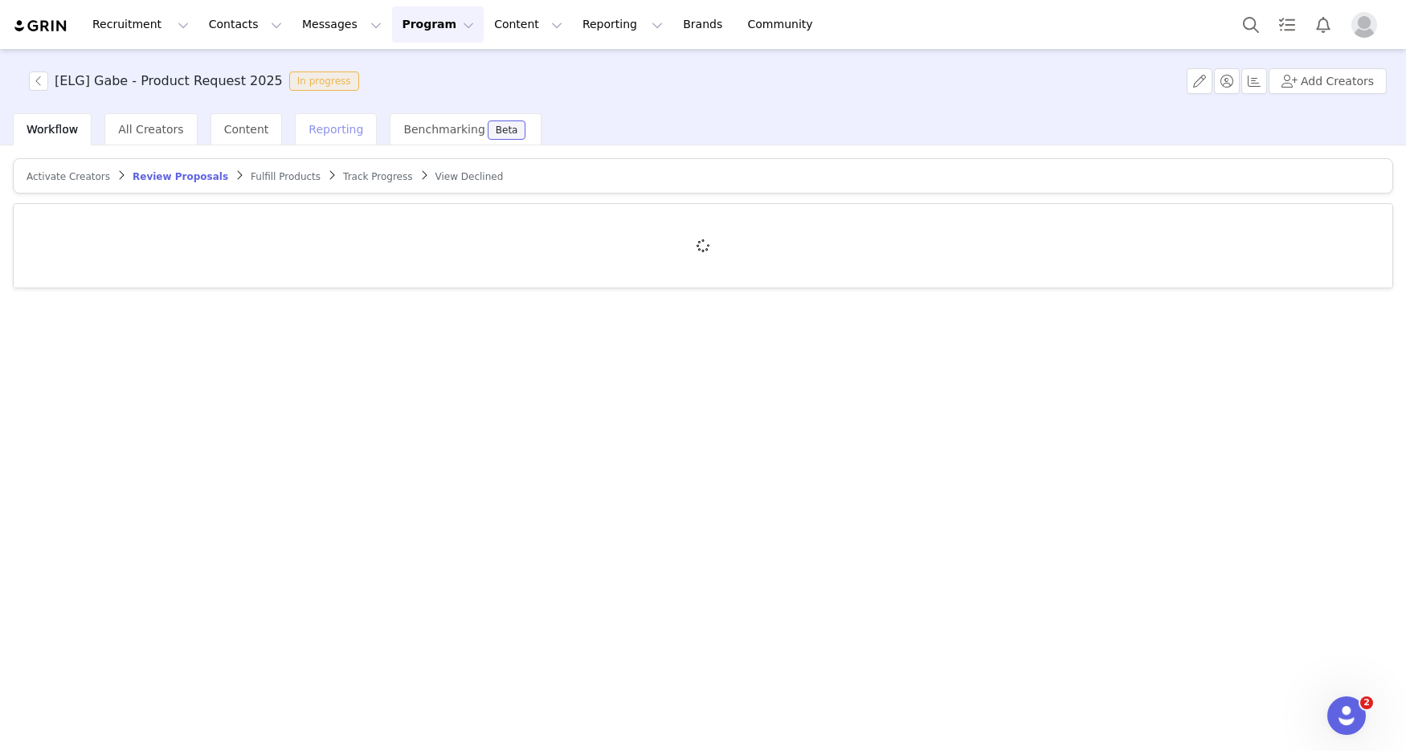
click at [317, 130] on span "Reporting" at bounding box center [336, 129] width 55 height 13
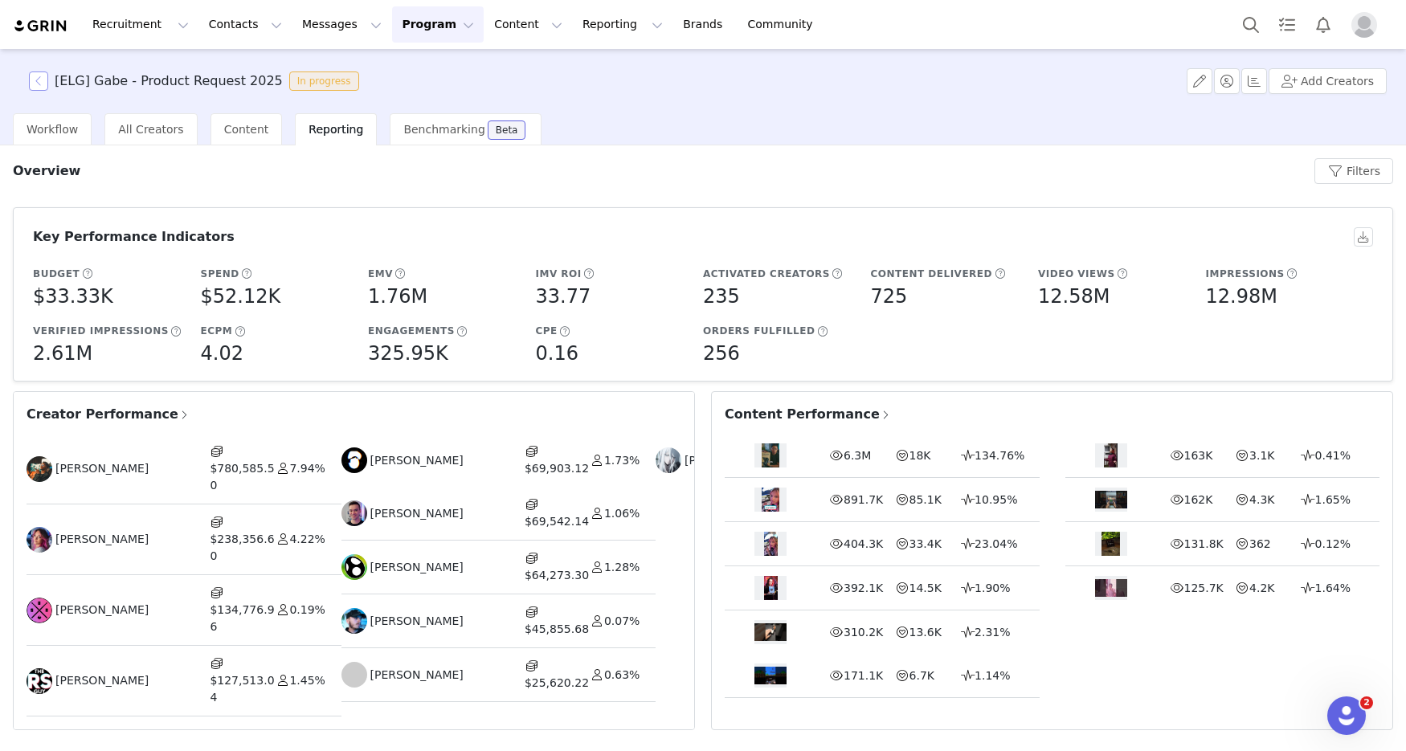
click at [38, 76] on button "button" at bounding box center [38, 81] width 19 height 19
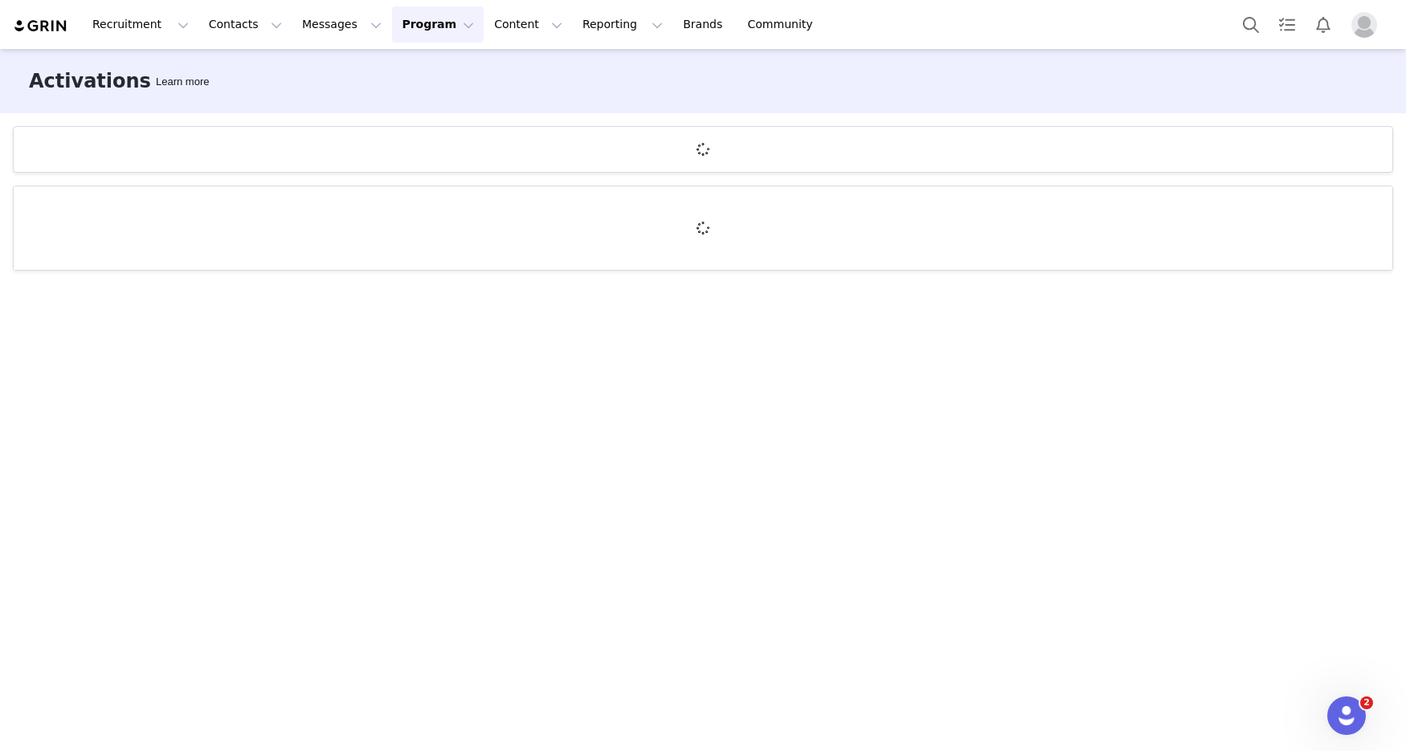
click at [49, 27] on img at bounding box center [41, 25] width 56 height 15
